Goal: Task Accomplishment & Management: Manage account settings

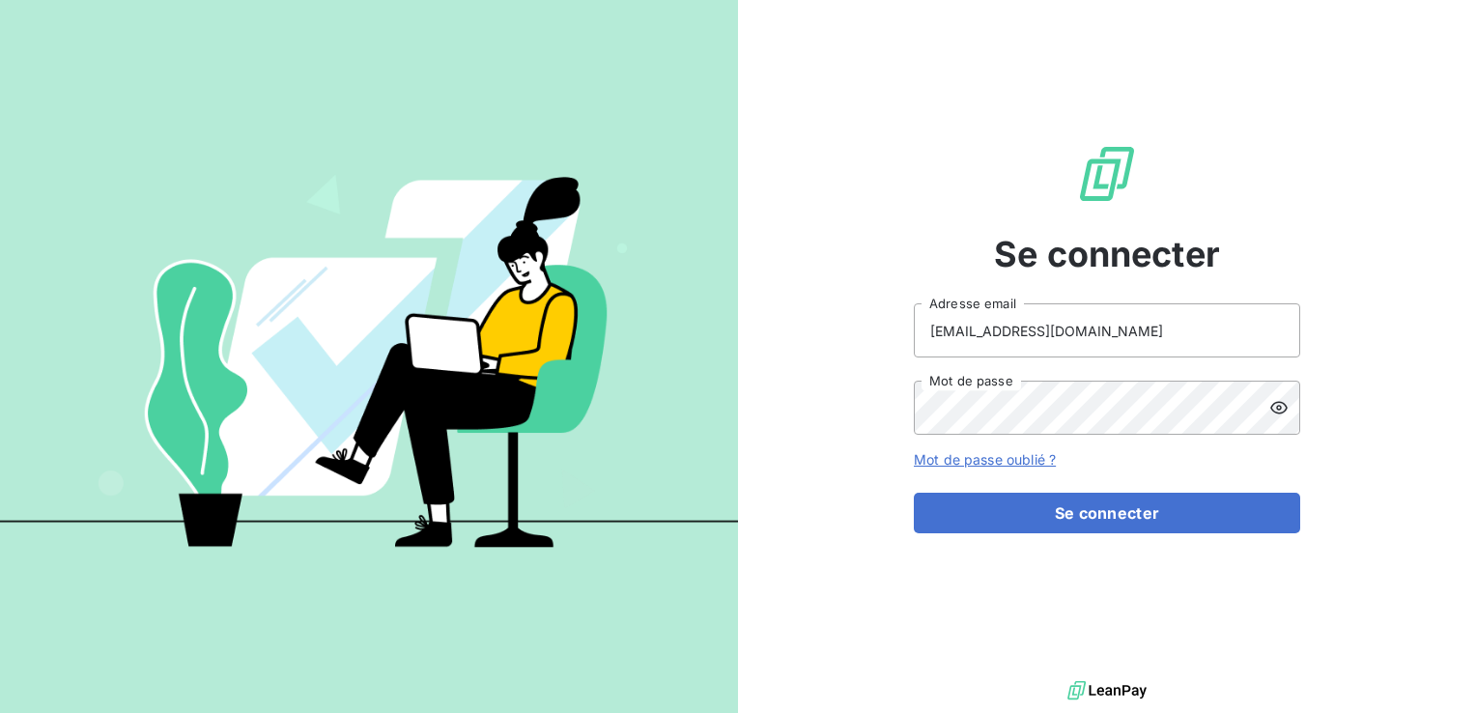
click at [914, 492] on button "Se connecter" at bounding box center [1107, 512] width 386 height 41
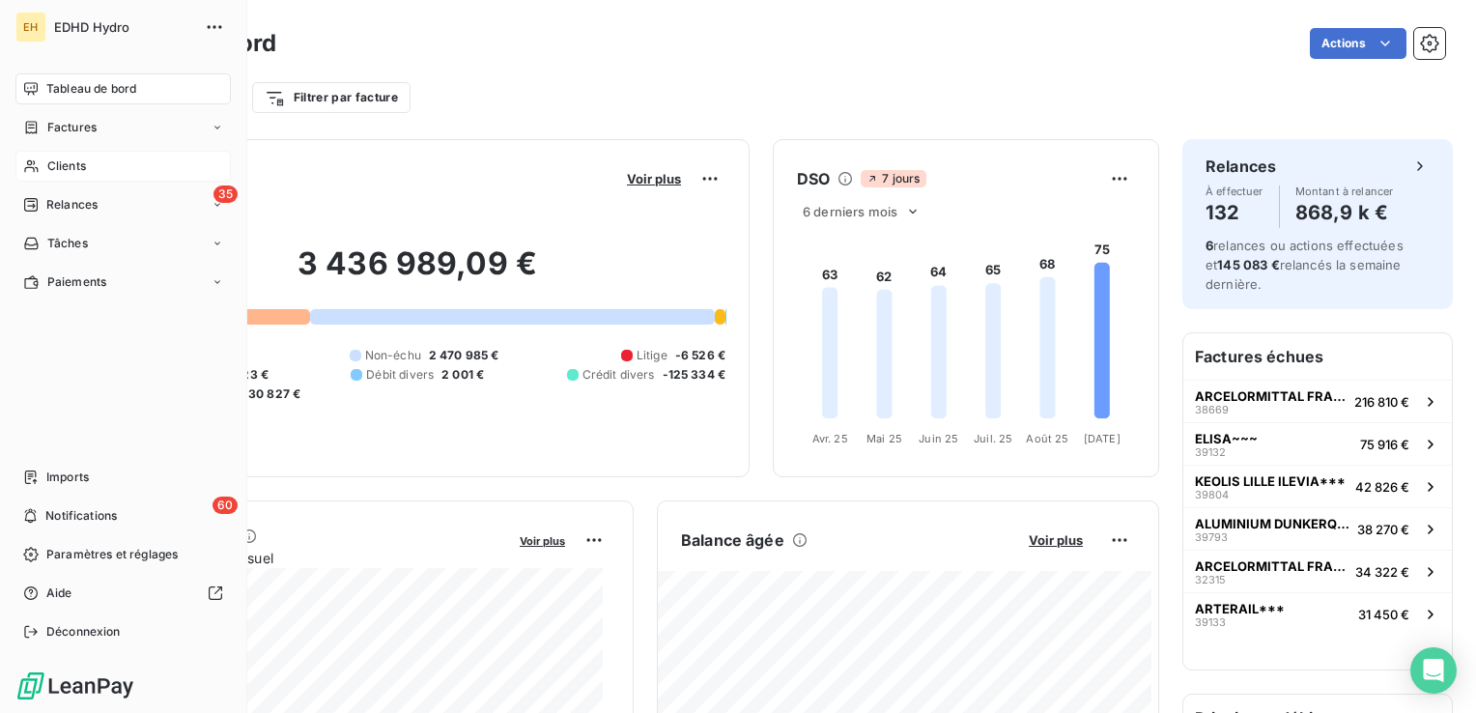
click at [57, 171] on span "Clients" at bounding box center [66, 165] width 39 height 17
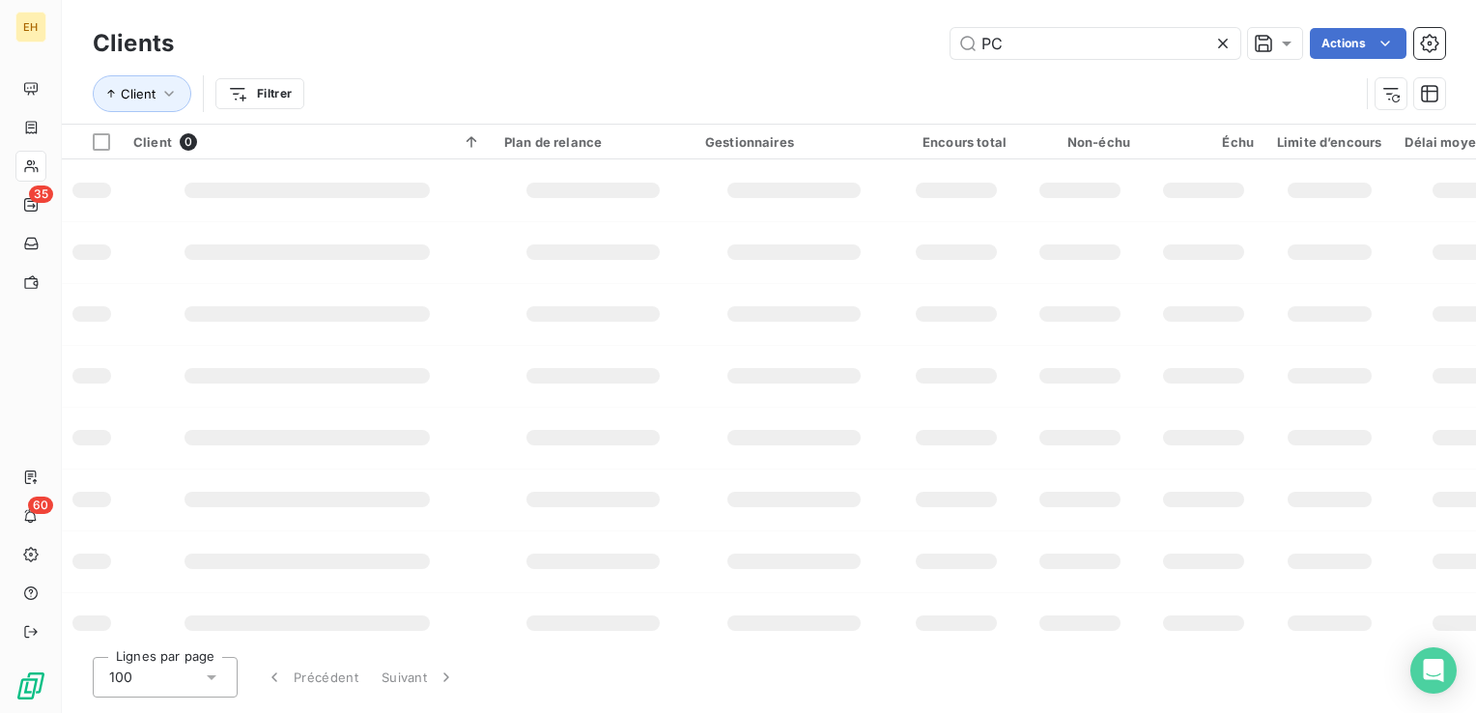
type input "P"
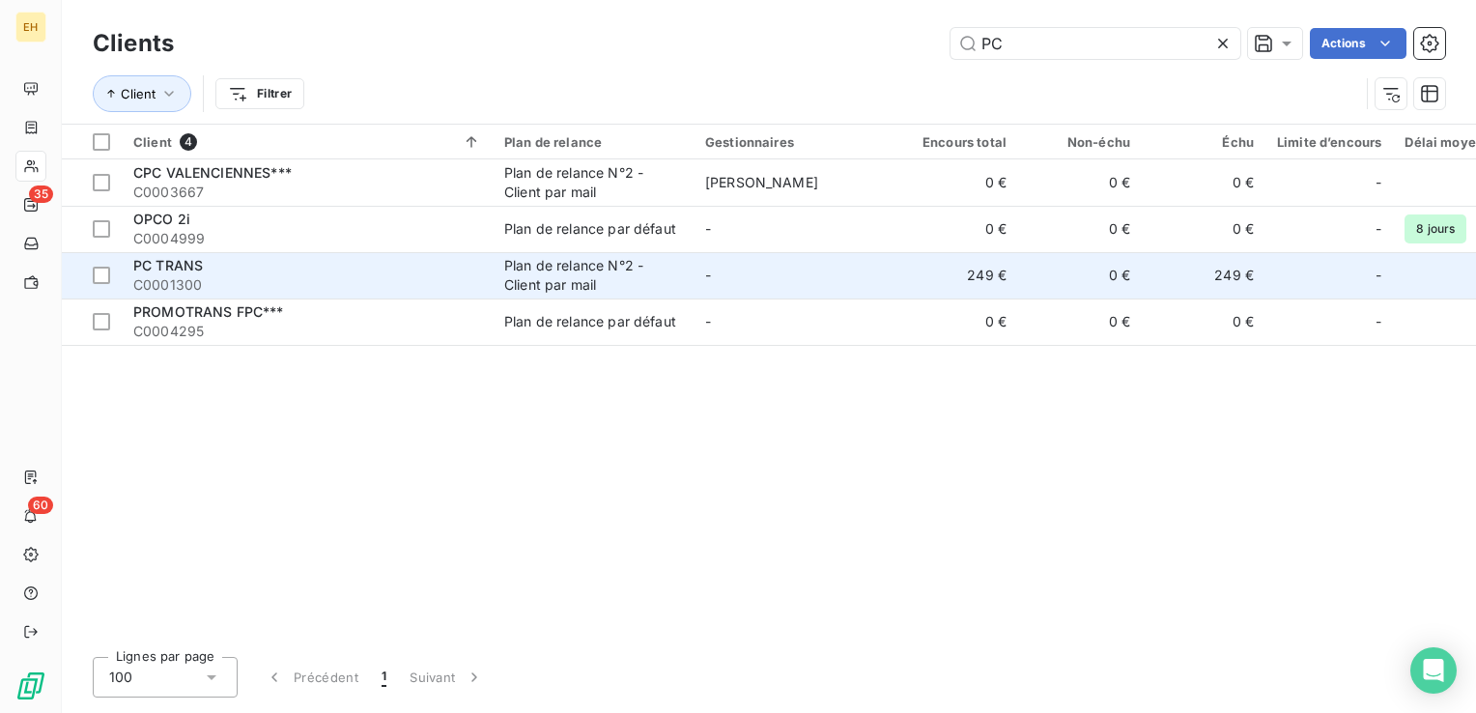
type input "PC"
click at [607, 257] on div "Plan de relance N°2 - Client par mail" at bounding box center [593, 275] width 178 height 39
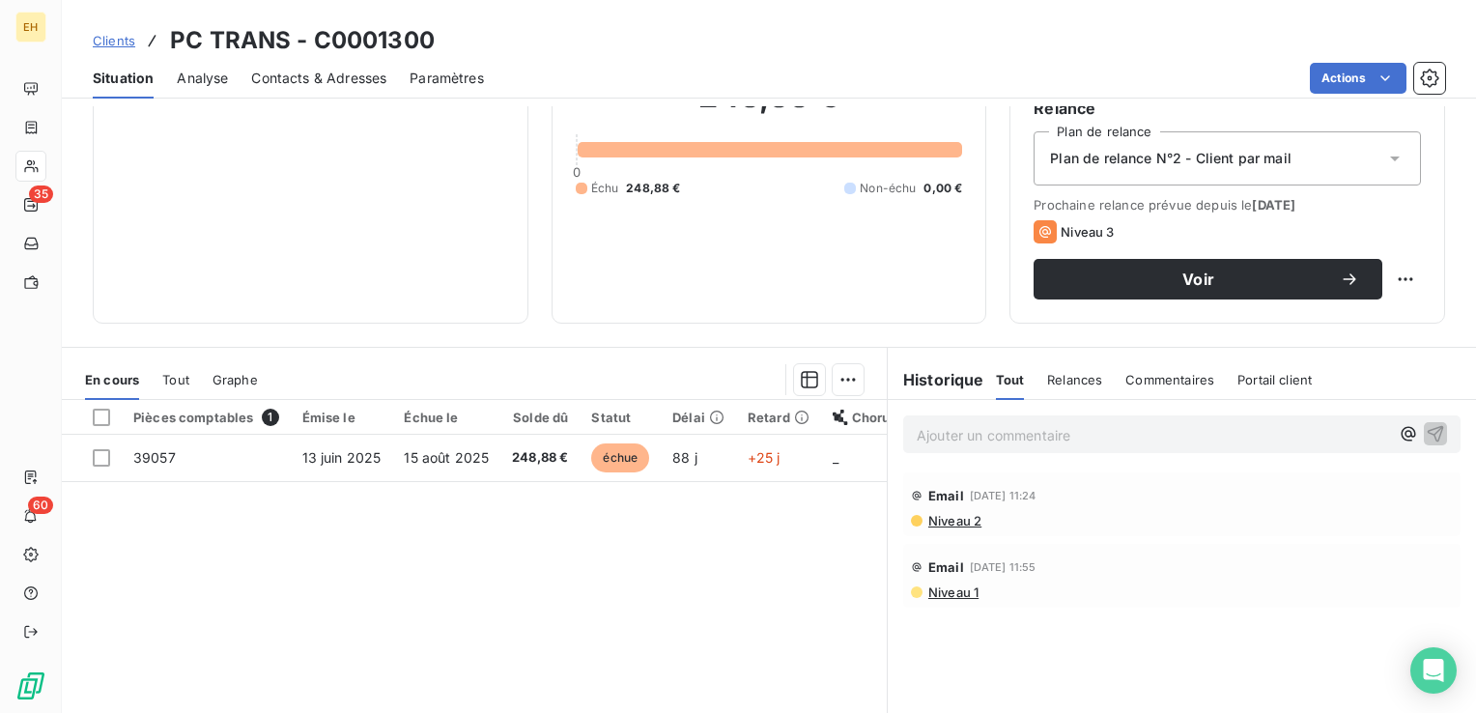
scroll to position [290, 0]
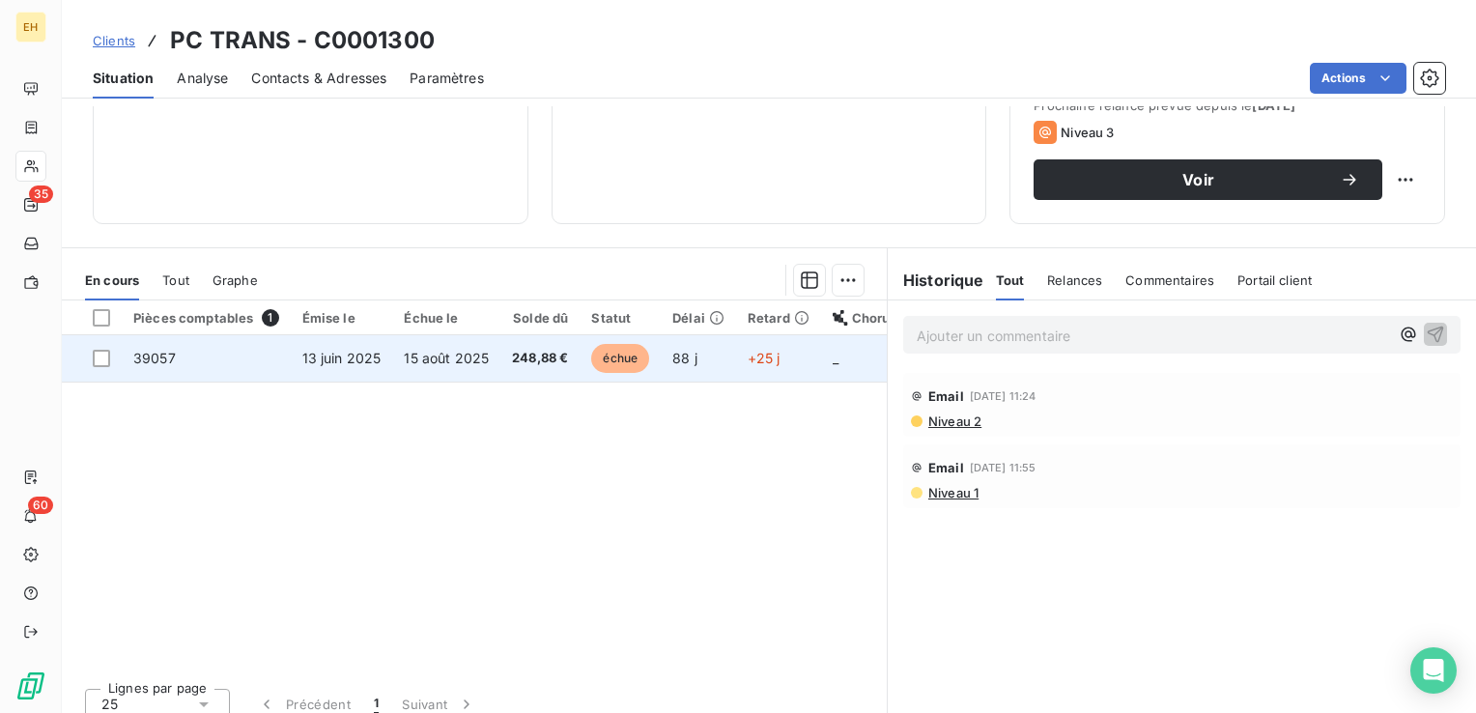
click at [461, 357] on span "15 août 2025" at bounding box center [446, 358] width 85 height 16
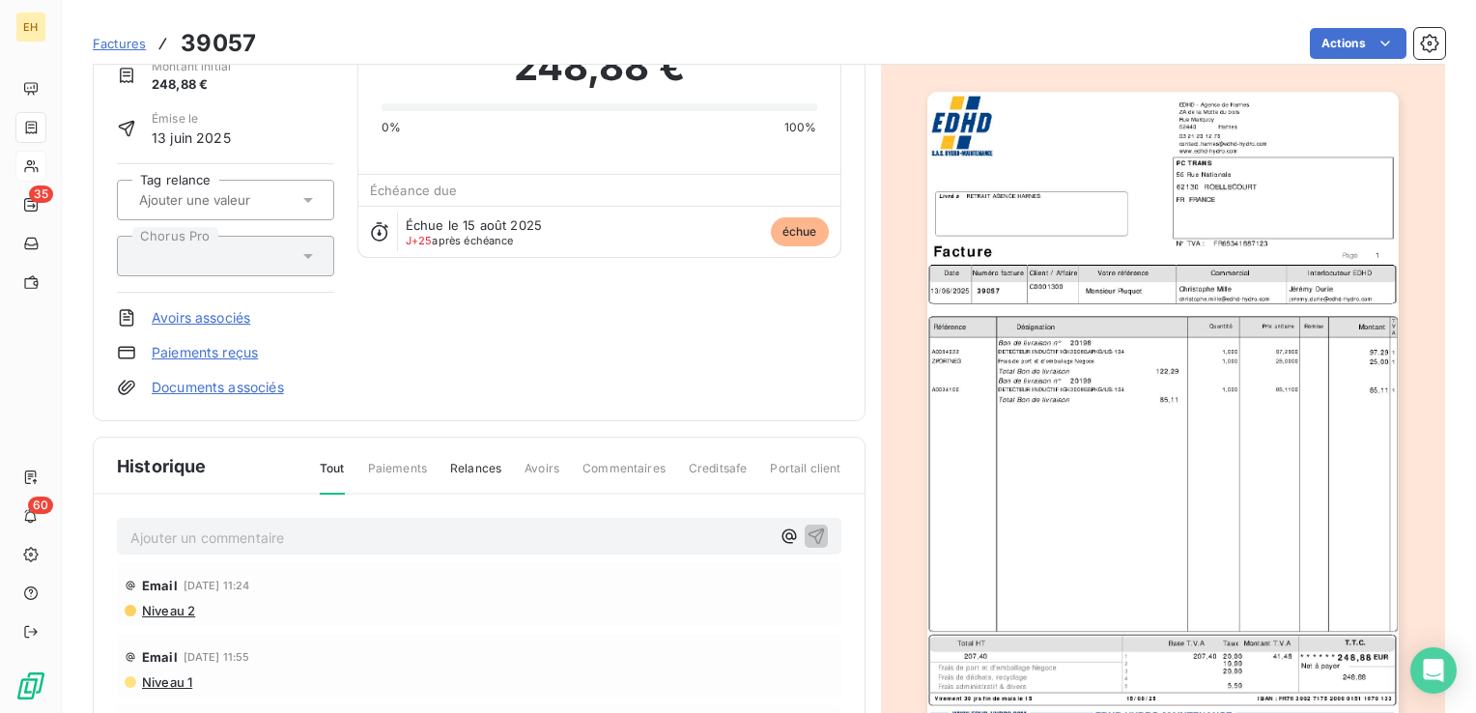
scroll to position [193, 0]
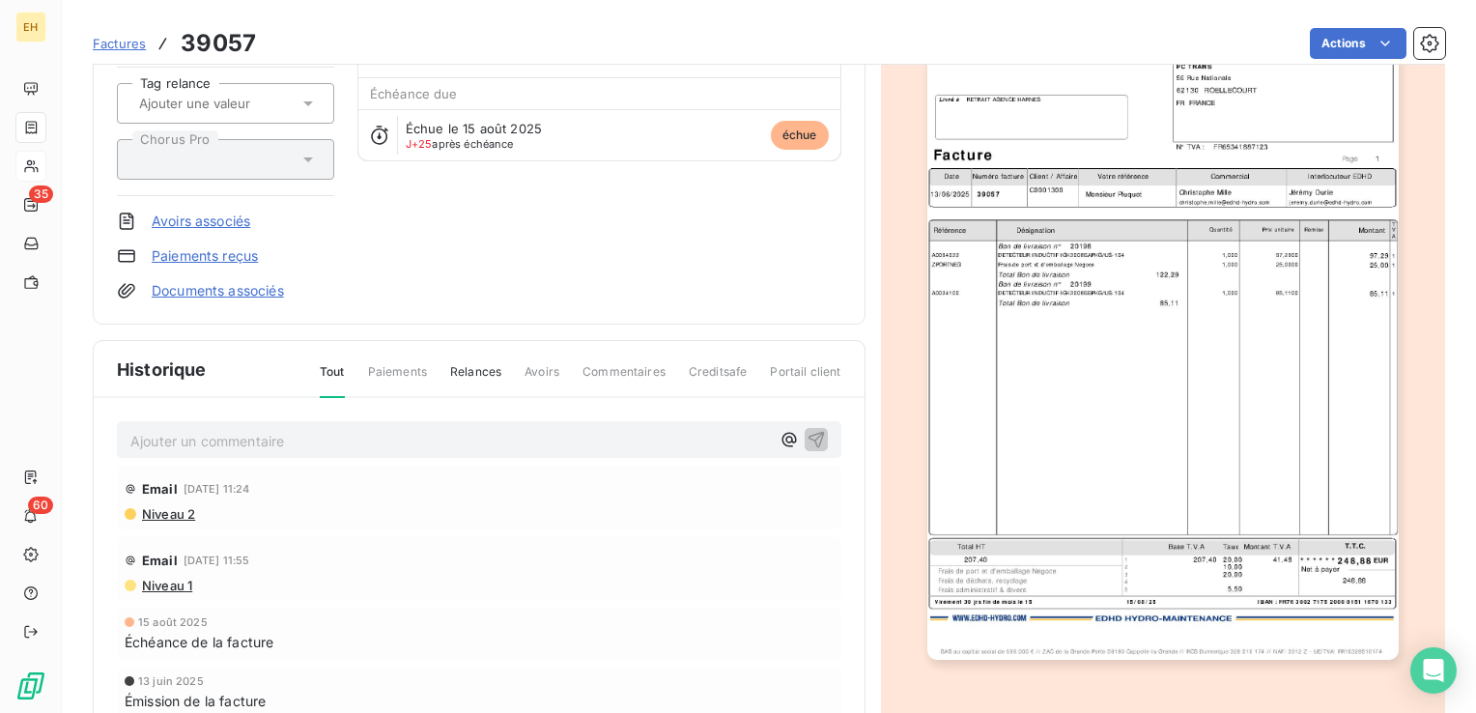
click at [204, 429] on p "Ajouter un commentaire ﻿" at bounding box center [449, 441] width 639 height 24
click at [297, 431] on p "M. Sté.Vivier - M.LICAT" at bounding box center [449, 440] width 639 height 22
click at [437, 433] on p "M. Sté.Vivier - [PERSON_NAME] T.[PHONE_NUMBER]" at bounding box center [449, 440] width 639 height 22
click at [147, 434] on span "M. Sté.Vivier - [PERSON_NAME] T.[PHONE_NUMBER] facturé 2 et" at bounding box center [345, 439] width 430 height 16
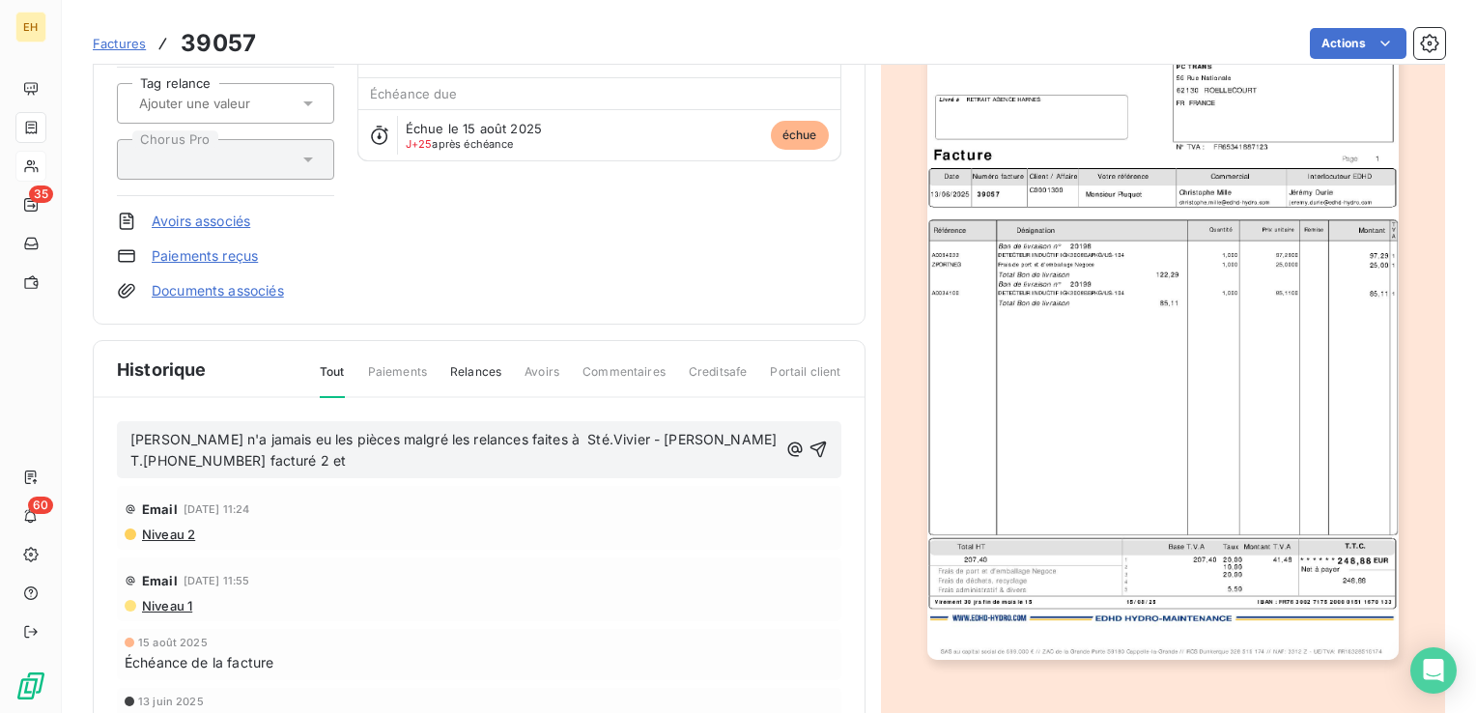
click at [717, 442] on p "[PERSON_NAME] n'a jamais eu les pièces malgré les relances faites à Sté.Vivier …" at bounding box center [453, 451] width 647 height 44
drag, startPoint x: 633, startPoint y: 439, endPoint x: 663, endPoint y: 353, distance: 91.0
click at [633, 438] on span "[PERSON_NAME] n'a jamais eu les pièces malgré les relances faites à Sté.Vivier …" at bounding box center [455, 450] width 650 height 39
click at [674, 438] on span "[PERSON_NAME] n'a jamais eu les pièces malgré les relances faites à [PERSON_NAM…" at bounding box center [452, 450] width 645 height 39
drag, startPoint x: 623, startPoint y: 436, endPoint x: 619, endPoint y: 388, distance: 47.5
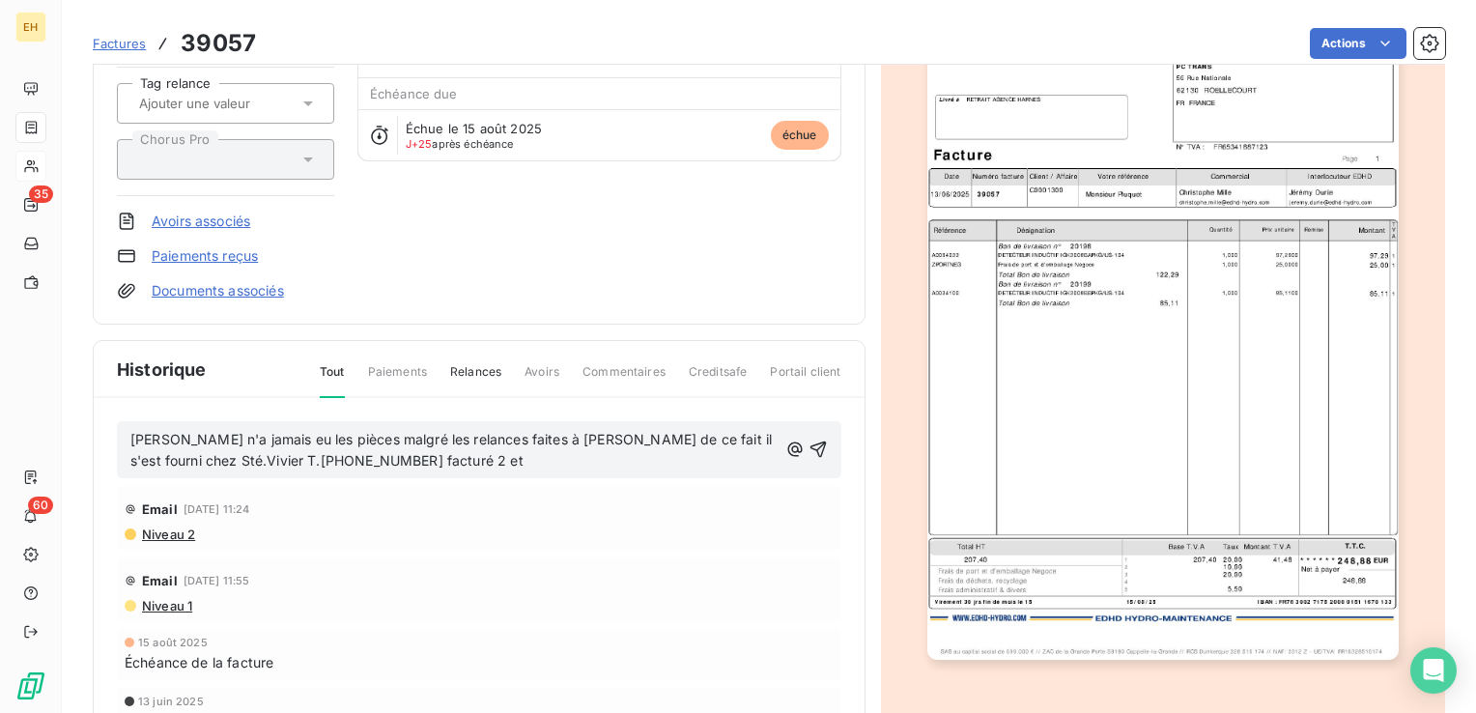
click at [622, 431] on span "[PERSON_NAME] n'a jamais eu les pièces malgré les relances faites à [PERSON_NAM…" at bounding box center [452, 450] width 645 height 39
drag, startPoint x: 671, startPoint y: 436, endPoint x: 671, endPoint y: 412, distance: 23.2
click at [671, 434] on span "[PERSON_NAME] n'a jamais eu les pièces malgré les relances faites à [PERSON_NAM…" at bounding box center [452, 450] width 645 height 39
drag, startPoint x: 417, startPoint y: 458, endPoint x: 308, endPoint y: 456, distance: 109.1
click at [308, 456] on span "[PERSON_NAME] n'a jamais eu les pièces malgré les relances faites à [PERSON_NAM…" at bounding box center [455, 450] width 651 height 39
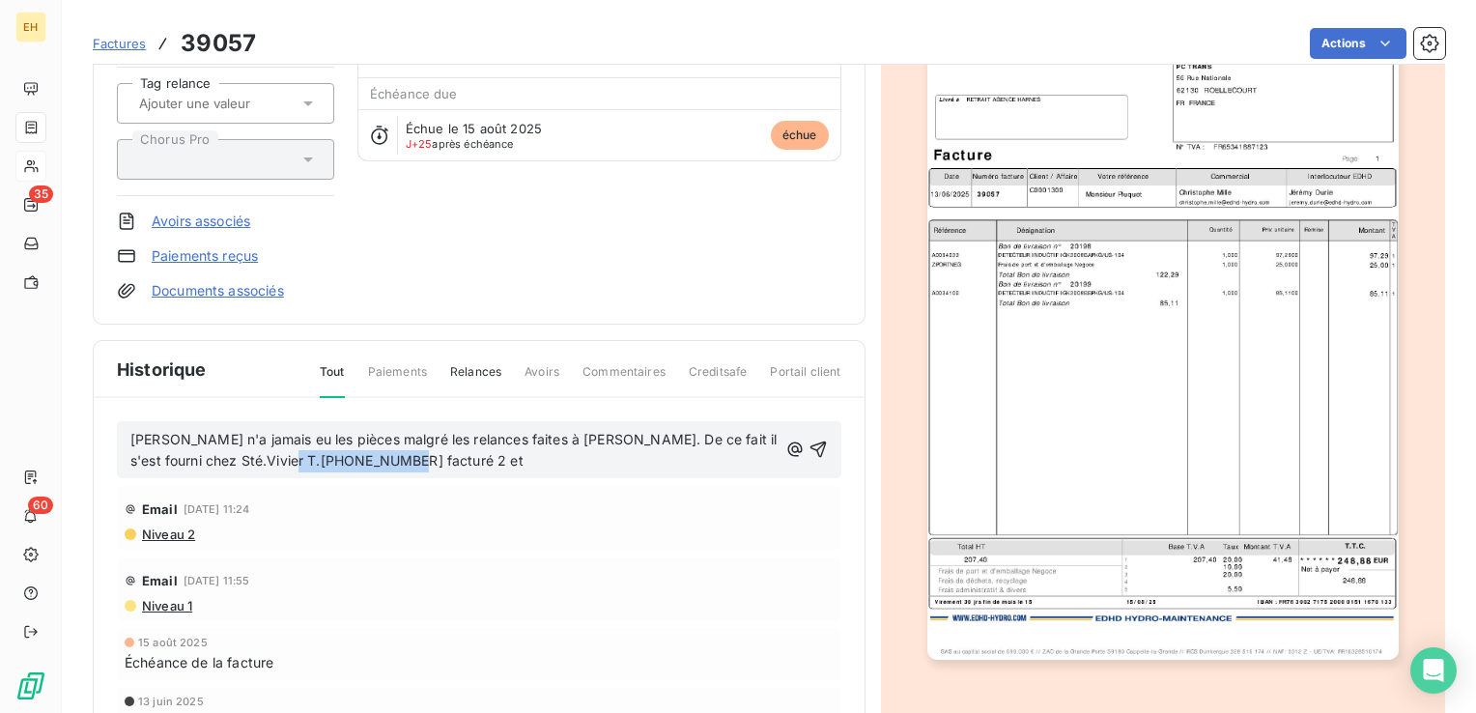
copy span "T.[PHONE_NUMBER]"
click at [214, 431] on span "[PERSON_NAME] n'a jamais eu les pièces malgré les relances faites à [PERSON_NAM…" at bounding box center [455, 450] width 651 height 39
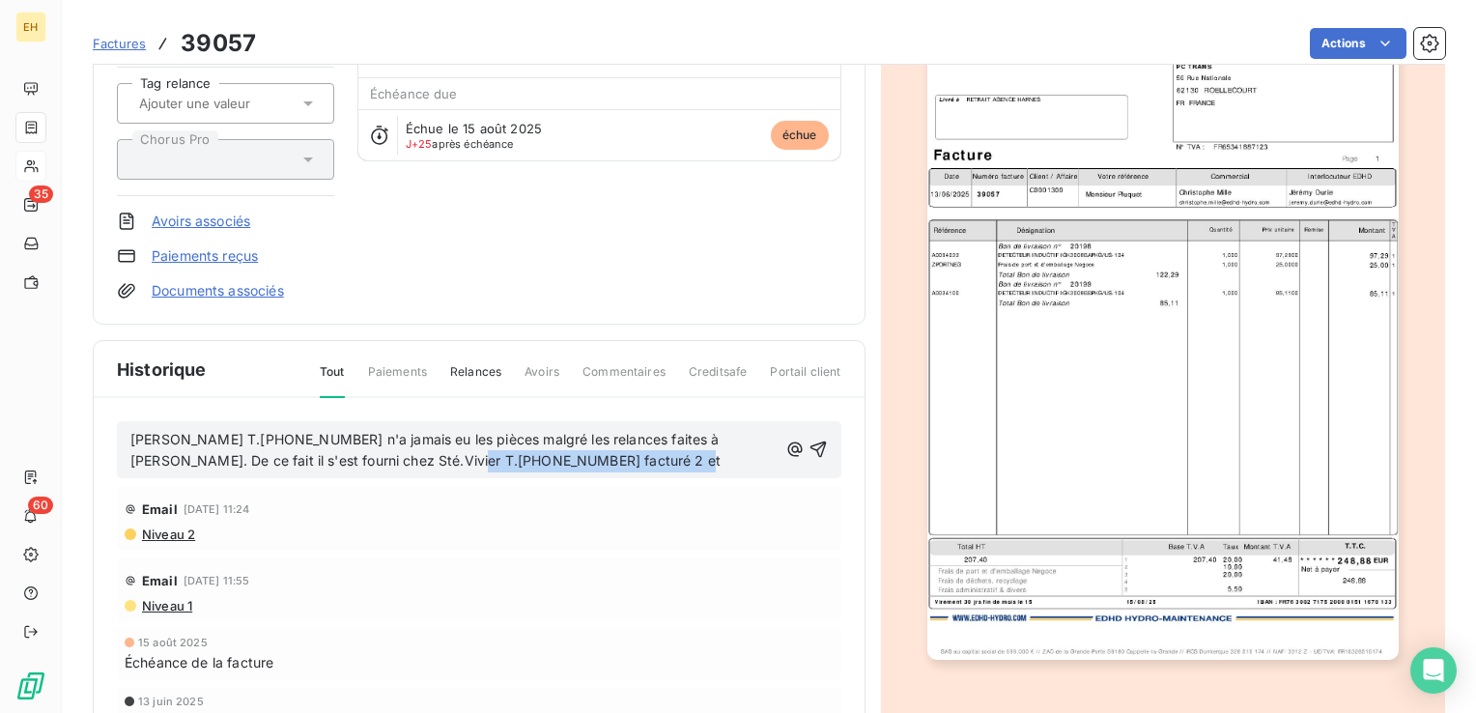
drag, startPoint x: 610, startPoint y: 463, endPoint x: 437, endPoint y: 461, distance: 172.9
click at [437, 461] on p "[PERSON_NAME] T.[PHONE_NUMBER] n'a jamais eu les pièces malgré les relances fai…" at bounding box center [453, 451] width 647 height 44
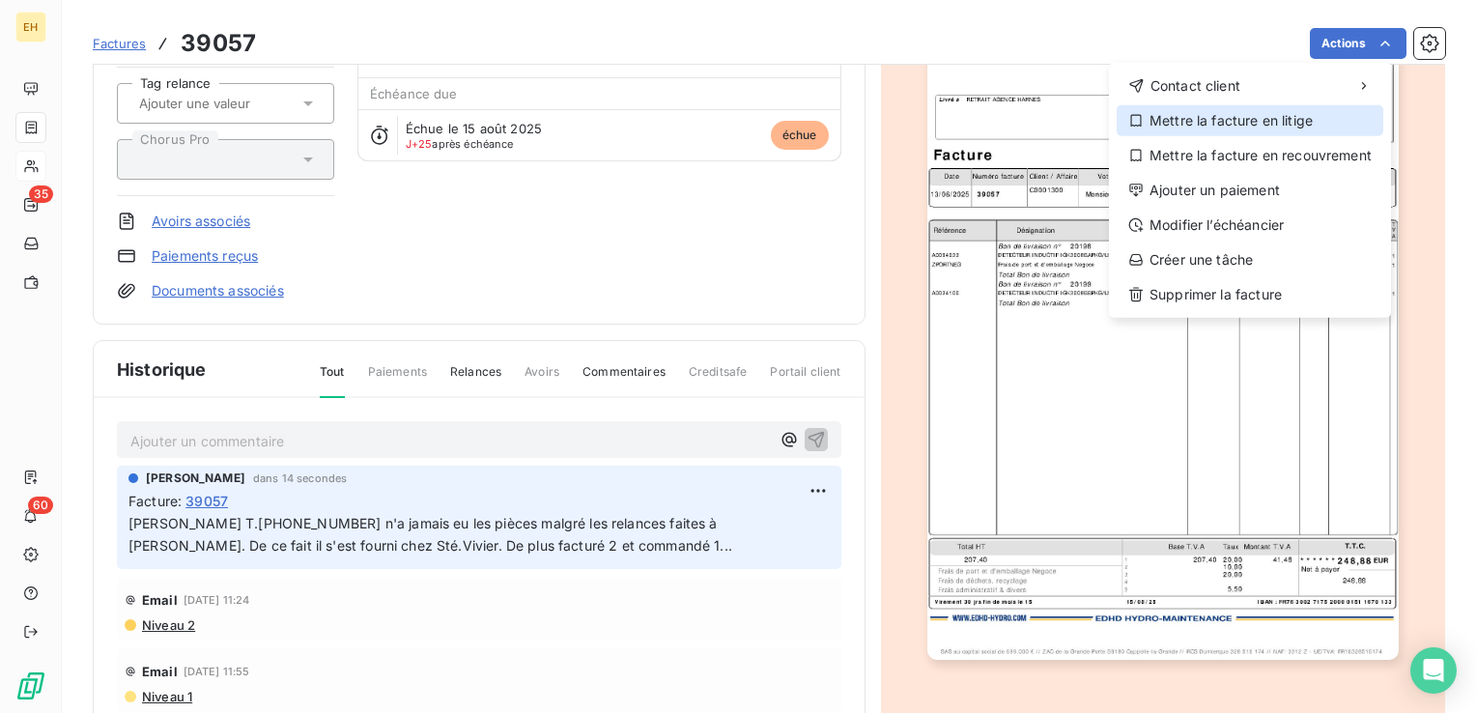
click at [1223, 125] on div "Mettre la facture en litige" at bounding box center [1249, 120] width 267 height 31
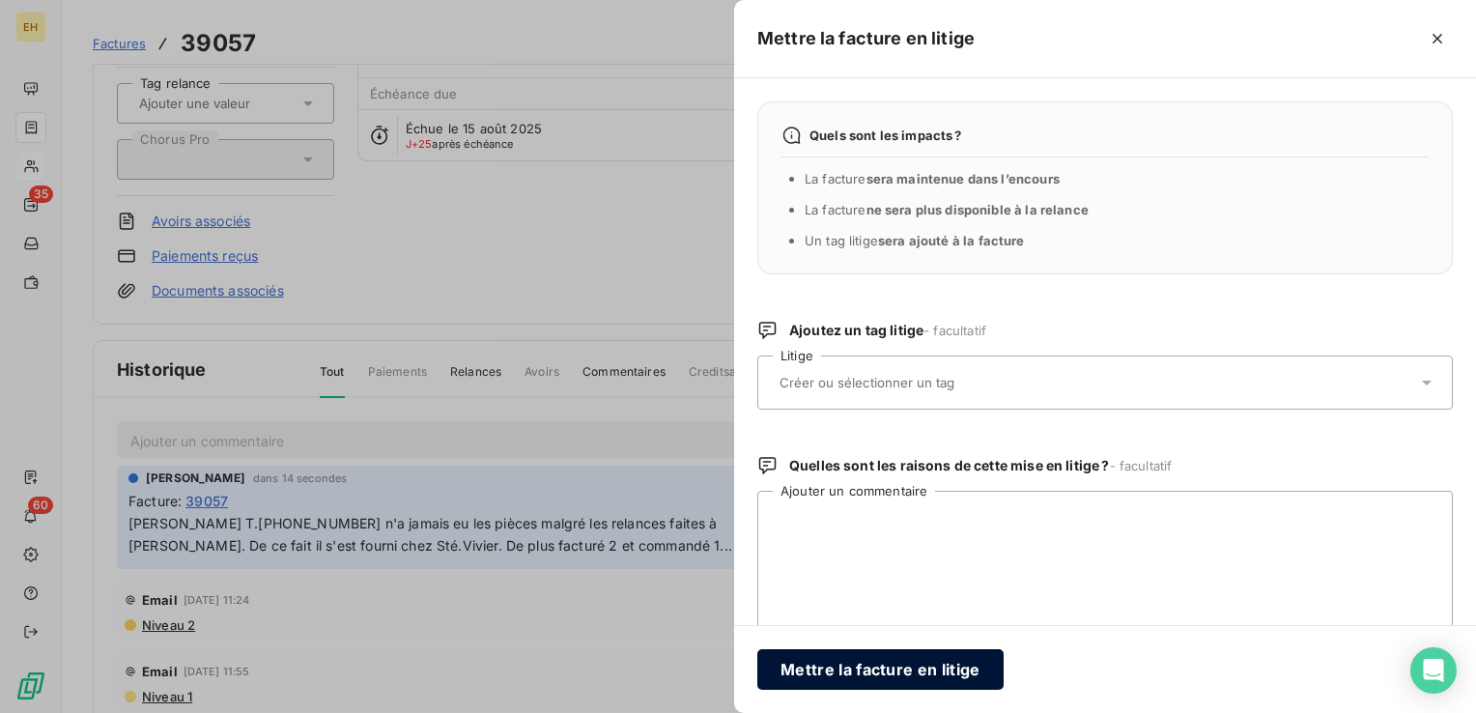
click at [930, 674] on button "Mettre la facture en litige" at bounding box center [880, 669] width 246 height 41
